Goal: Transaction & Acquisition: Purchase product/service

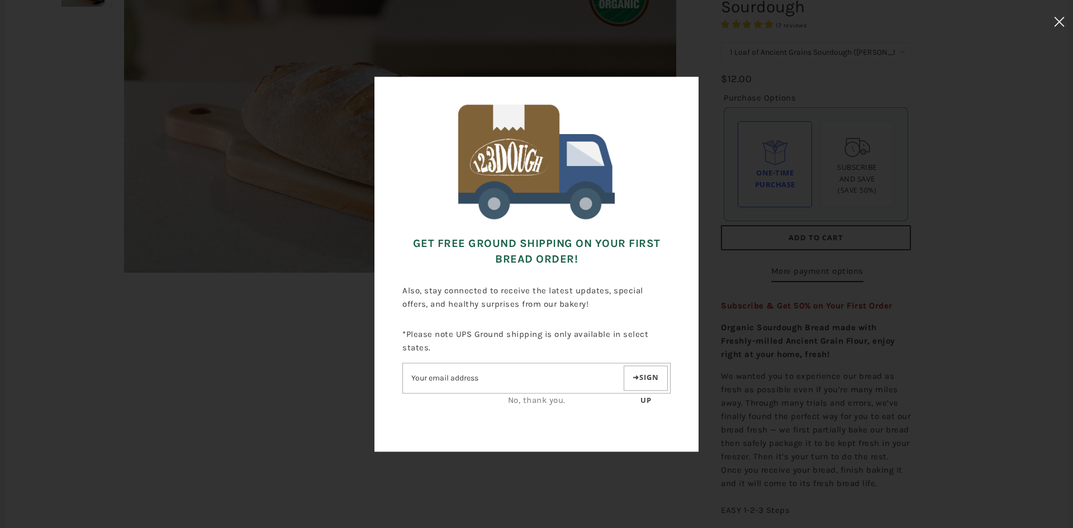
click at [1057, 23] on icon at bounding box center [1059, 22] width 11 height 10
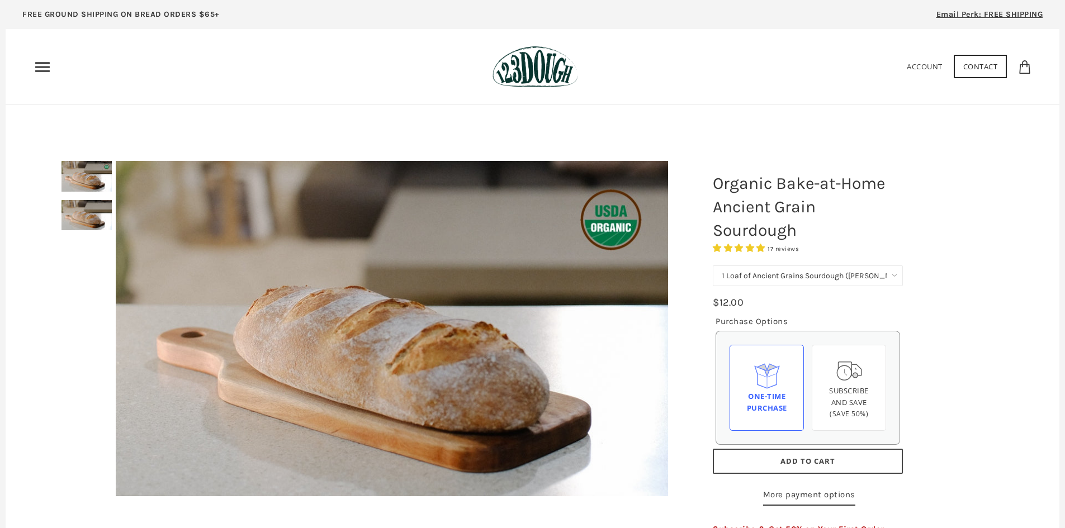
click at [44, 59] on icon "Primary" at bounding box center [43, 67] width 18 height 18
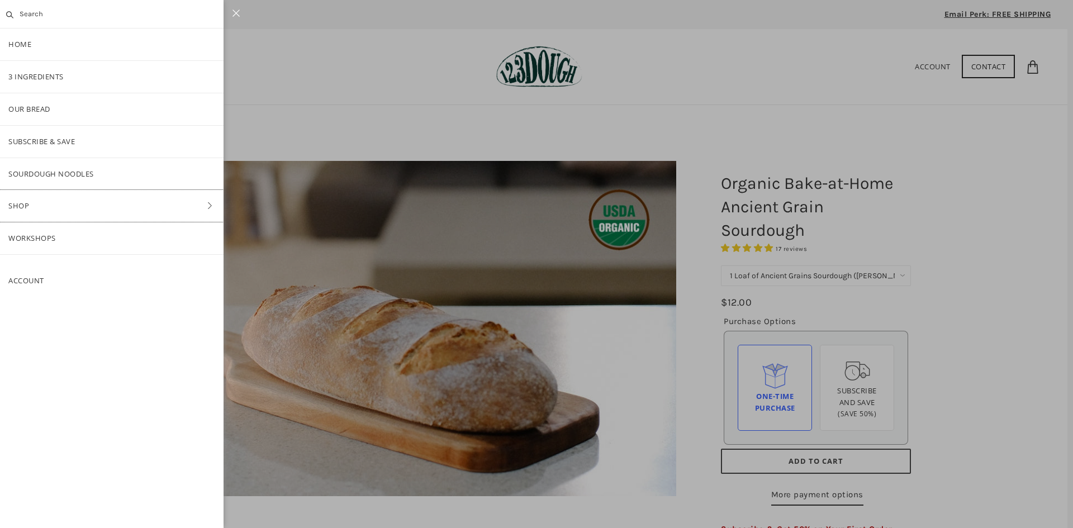
click at [23, 203] on link "Shop" at bounding box center [112, 206] width 224 height 32
click at [30, 106] on link "ALL" at bounding box center [112, 109] width 224 height 32
